Goal: Task Accomplishment & Management: Manage account settings

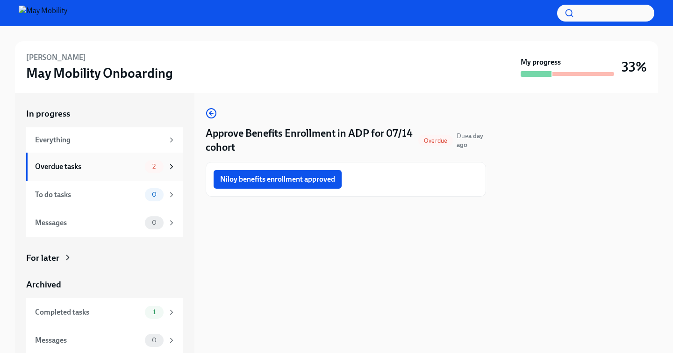
click at [148, 171] on div "2" at bounding box center [154, 166] width 19 height 13
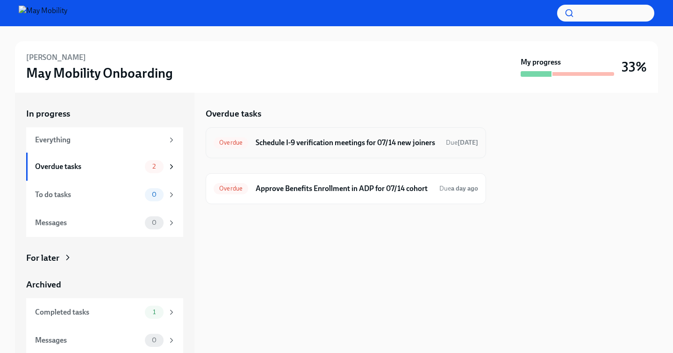
click at [336, 148] on h6 "Schedule I-9 verification meetings for 07/14 new joiners" at bounding box center [347, 142] width 183 height 10
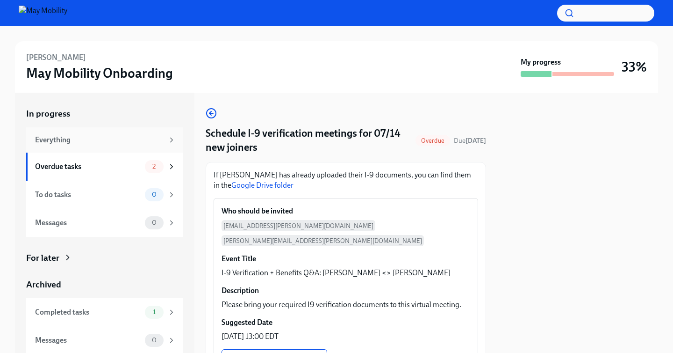
click at [171, 139] on icon at bounding box center [171, 140] width 8 height 8
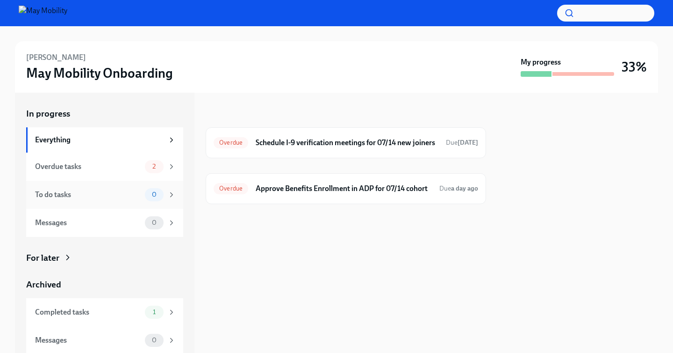
click at [116, 201] on div "To do tasks 0" at bounding box center [104, 195] width 157 height 28
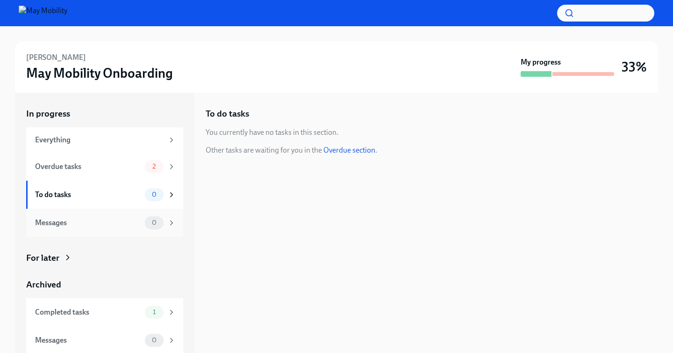
click at [125, 231] on div "Messages 0" at bounding box center [104, 223] width 157 height 28
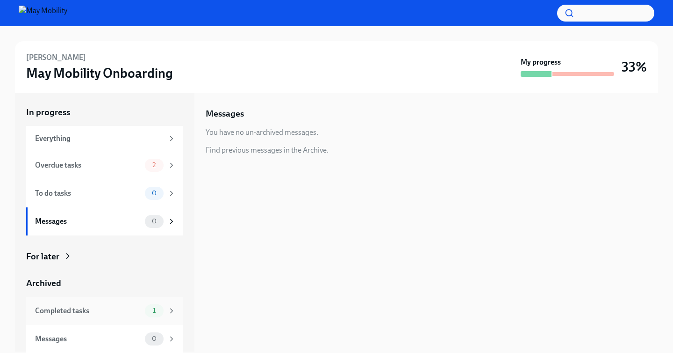
click at [140, 306] on div "Completed tasks" at bounding box center [88, 310] width 106 height 10
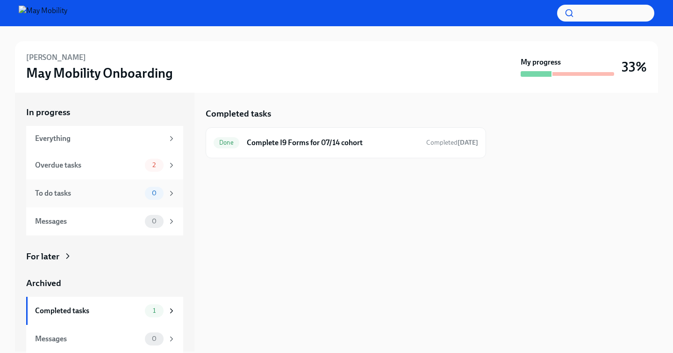
click at [116, 187] on div "To do tasks 0" at bounding box center [105, 193] width 141 height 13
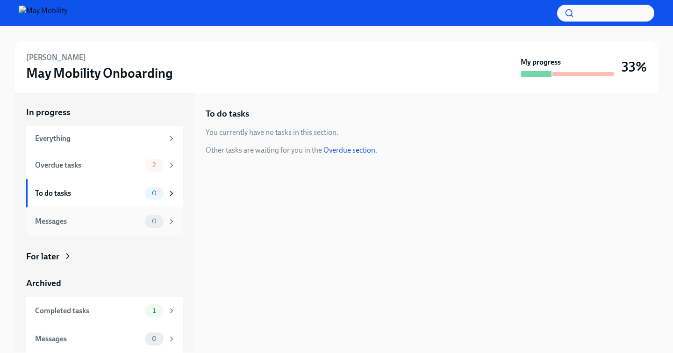
click at [114, 217] on div "Messages" at bounding box center [88, 221] width 106 height 10
click at [137, 174] on div "Overdue tasks 2" at bounding box center [104, 165] width 157 height 28
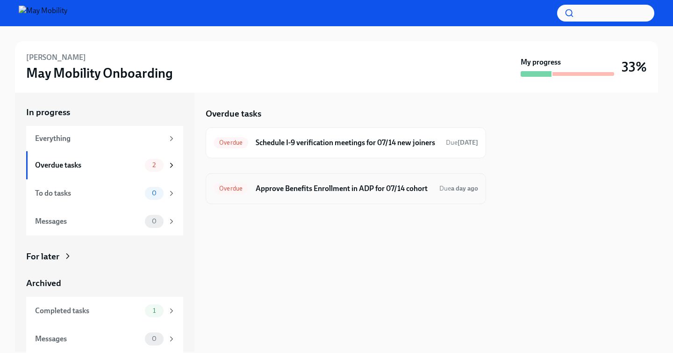
click at [352, 192] on h6 "Approve Benefits Enrollment in ADP for 07/14 cohort" at bounding box center [344, 188] width 176 height 10
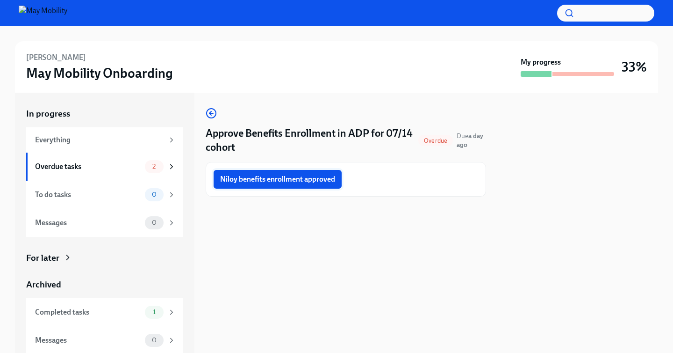
click at [333, 180] on span "Niloy benefits enrollment approved" at bounding box center [277, 178] width 115 height 9
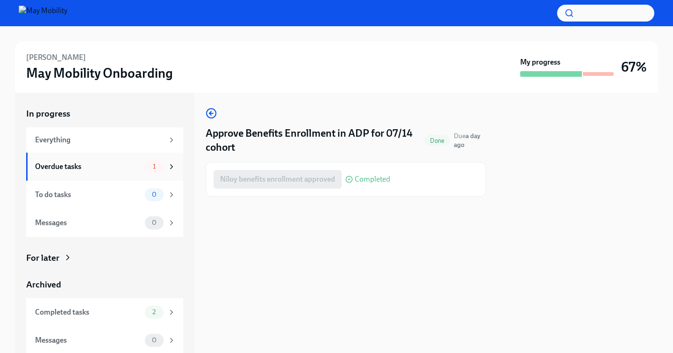
click at [125, 165] on div "Overdue tasks" at bounding box center [88, 166] width 106 height 10
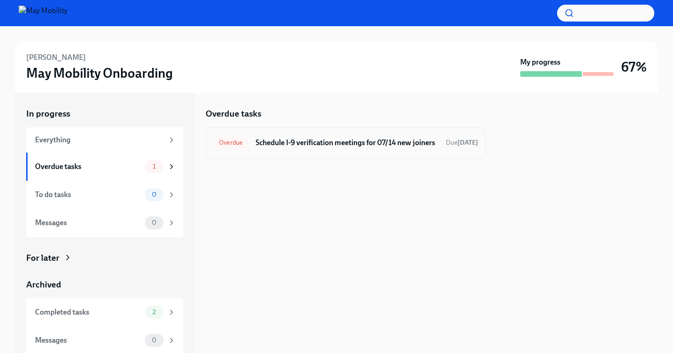
click at [273, 148] on h6 "Schedule I-9 verification meetings for 07/14 new joiners" at bounding box center [347, 142] width 183 height 10
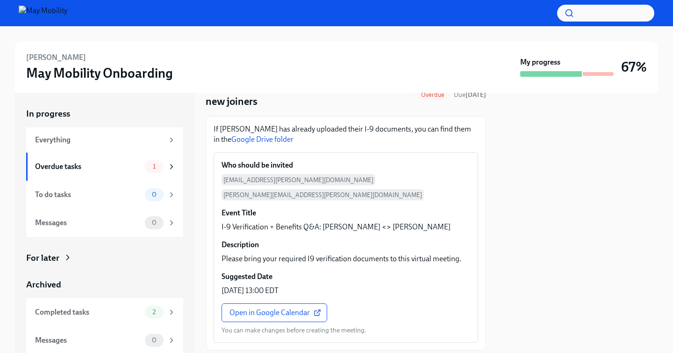
scroll to position [58, 0]
